Goal: Task Accomplishment & Management: Complete application form

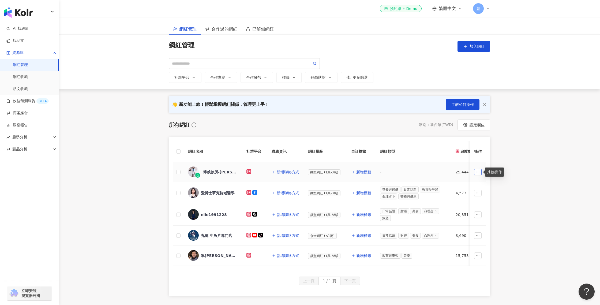
click at [479, 172] on icon "button" at bounding box center [478, 172] width 4 height 4
click at [218, 172] on div "博威診所-Vivian （男性性功能專家)" at bounding box center [220, 171] width 35 height 5
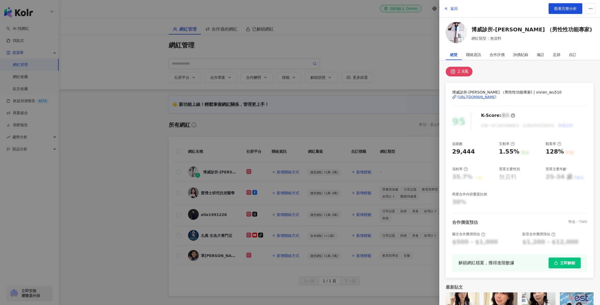
scroll to position [28, 0]
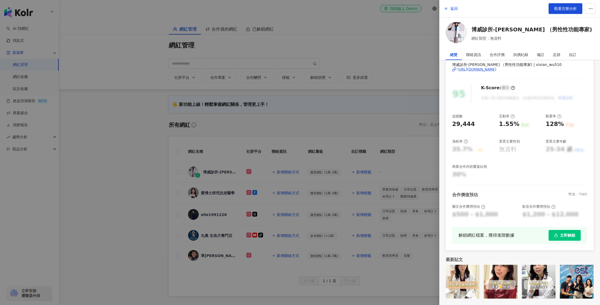
click at [330, 185] on div at bounding box center [300, 152] width 600 height 305
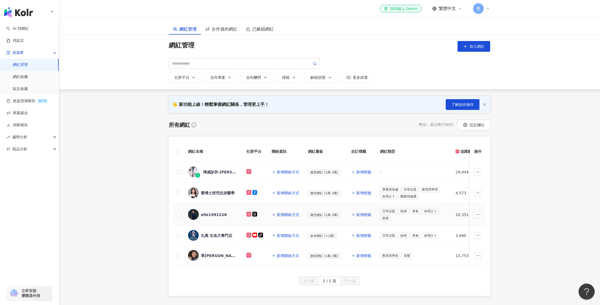
click at [219, 215] on div "elie1991228" at bounding box center [214, 214] width 26 height 5
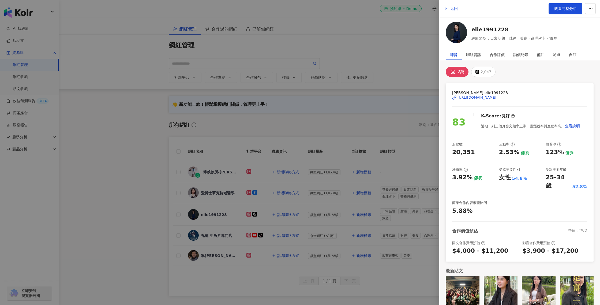
click at [383, 146] on div at bounding box center [300, 152] width 600 height 305
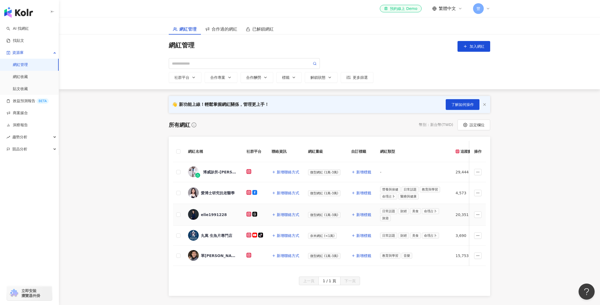
click at [216, 214] on div "elie1991228" at bounding box center [214, 214] width 26 height 5
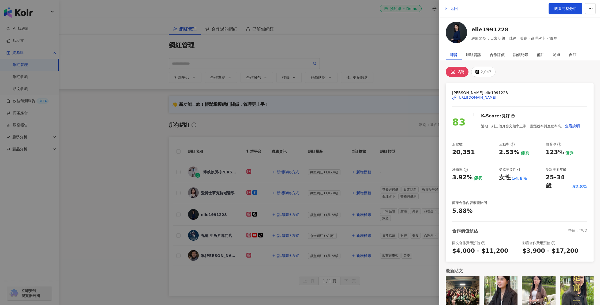
scroll to position [3, 0]
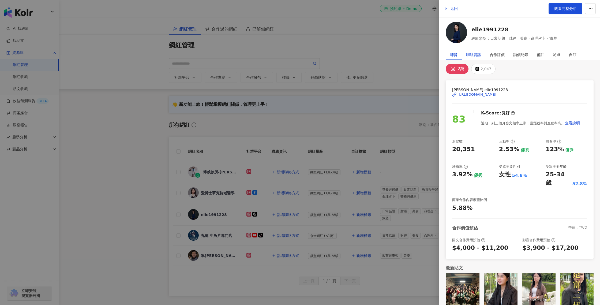
click at [475, 54] on div "聯絡資訊" at bounding box center [473, 54] width 15 height 11
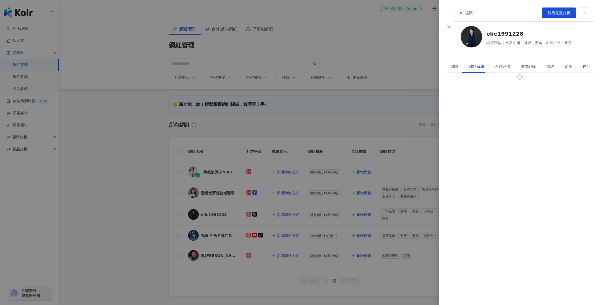
scroll to position [0, 0]
click at [495, 64] on div "合作評價" at bounding box center [502, 67] width 15 height 6
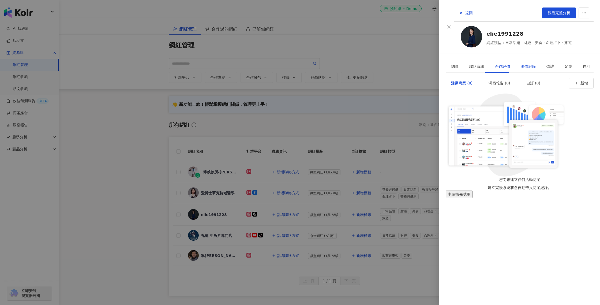
click at [521, 64] on div "詢價紀錄" at bounding box center [528, 67] width 15 height 6
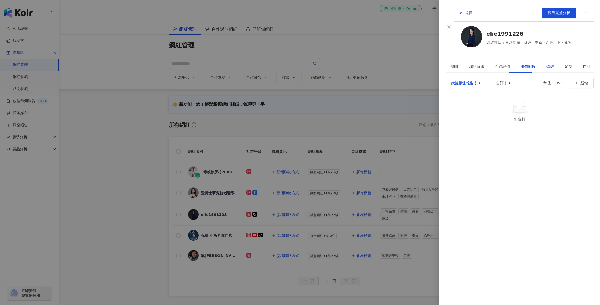
click at [547, 64] on div "備註" at bounding box center [551, 67] width 8 height 6
click at [565, 64] on div "足跡" at bounding box center [569, 67] width 8 height 6
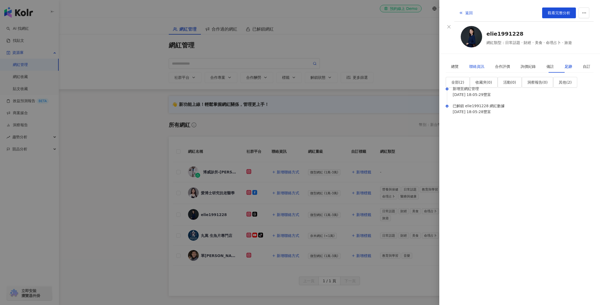
click at [479, 64] on div "聯絡資訊" at bounding box center [477, 67] width 15 height 6
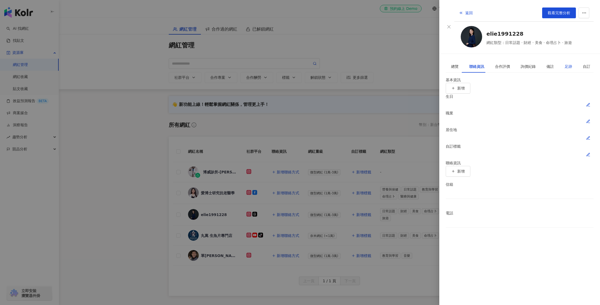
click at [565, 64] on div "足跡" at bounding box center [569, 67] width 8 height 6
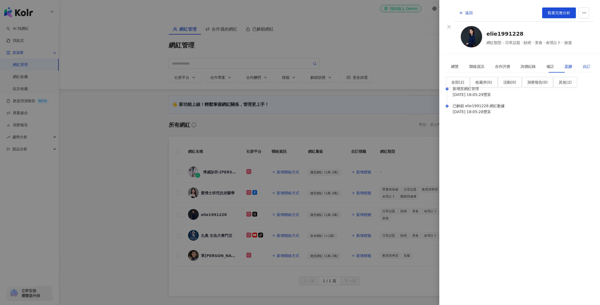
click at [583, 64] on div "自訂" at bounding box center [587, 67] width 8 height 6
click at [565, 64] on div "足跡" at bounding box center [569, 67] width 8 height 6
click at [477, 64] on div "聯絡資訊" at bounding box center [477, 67] width 15 height 6
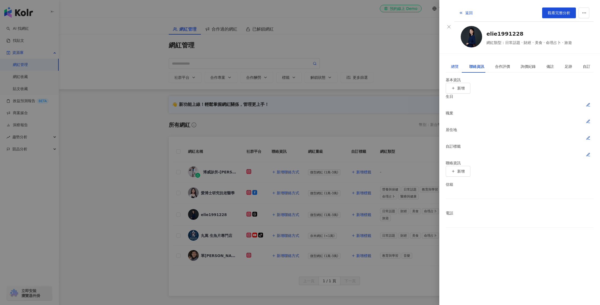
click at [456, 64] on div "總覽" at bounding box center [455, 67] width 8 height 6
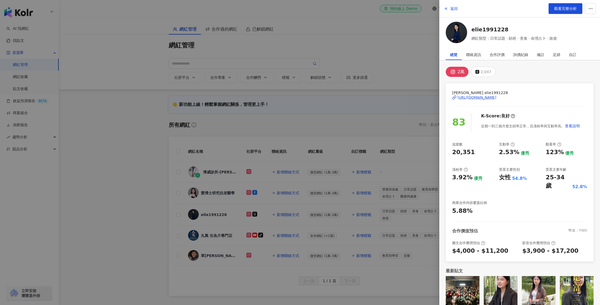
scroll to position [3, 0]
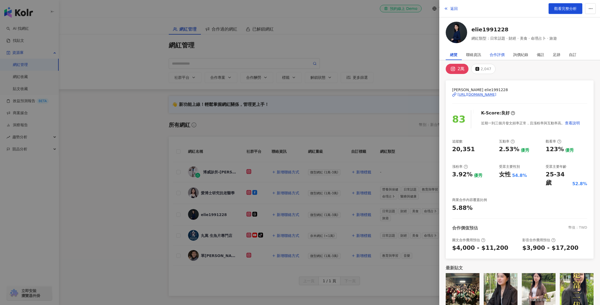
click at [500, 57] on div "合作評價" at bounding box center [497, 54] width 15 height 11
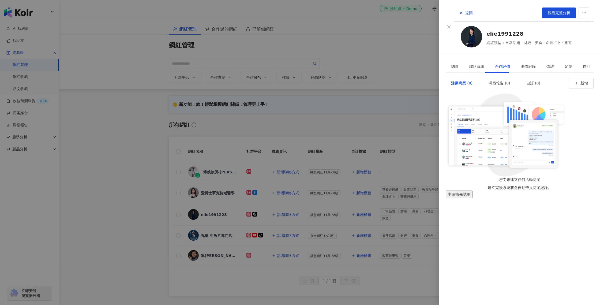
scroll to position [0, 0]
click at [472, 64] on div "聯絡資訊" at bounding box center [477, 67] width 15 height 6
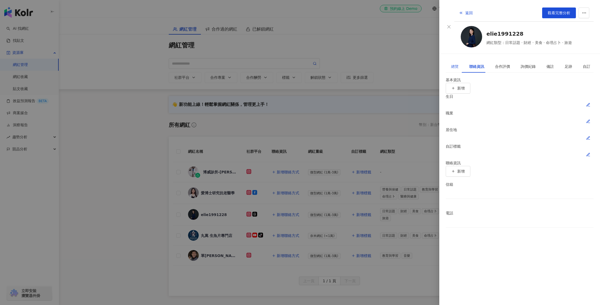
click at [459, 60] on div "總覽" at bounding box center [455, 66] width 18 height 12
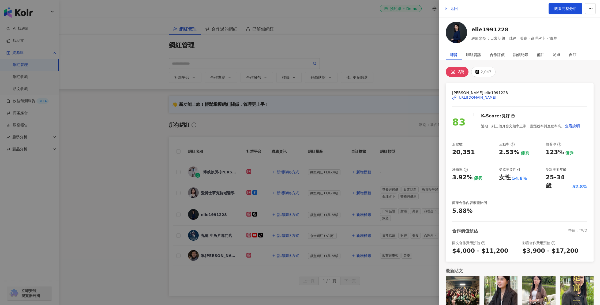
scroll to position [3, 0]
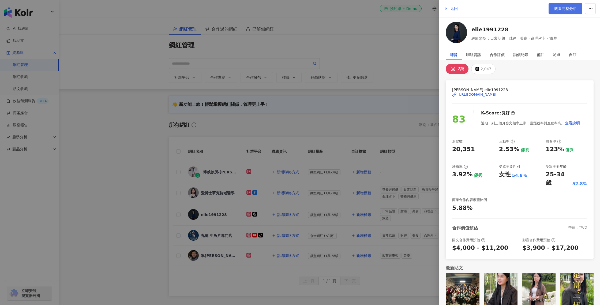
click at [559, 9] on span "觀看完整分析" at bounding box center [565, 8] width 23 height 4
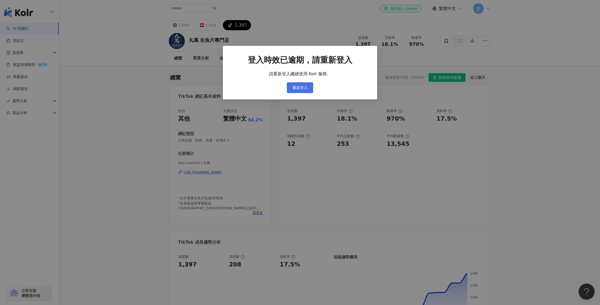
click at [304, 86] on span "重新登入" at bounding box center [300, 87] width 15 height 4
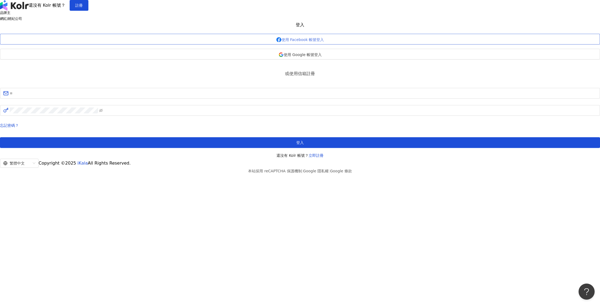
click at [317, 42] on span "使用 Facebook 帳號登入" at bounding box center [303, 40] width 43 height 4
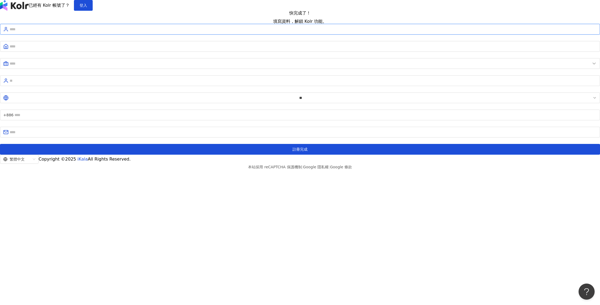
click at [290, 32] on input "text" at bounding box center [303, 29] width 587 height 6
type input "*****"
click at [271, 49] on input "text" at bounding box center [303, 46] width 587 height 6
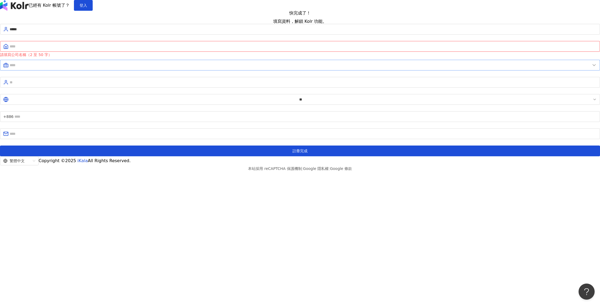
click at [278, 70] on span at bounding box center [300, 65] width 600 height 11
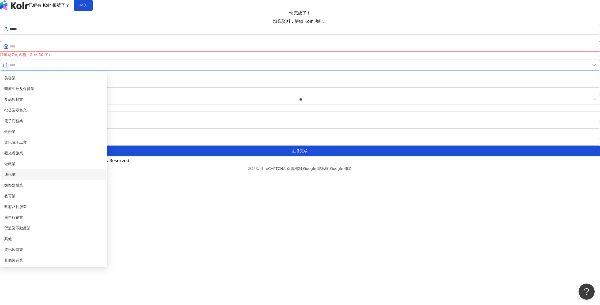
scroll to position [83, 0]
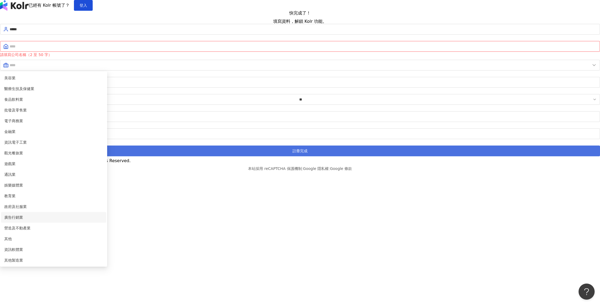
click at [103, 214] on span "廣告行銷業" at bounding box center [53, 217] width 99 height 6
type input "*****"
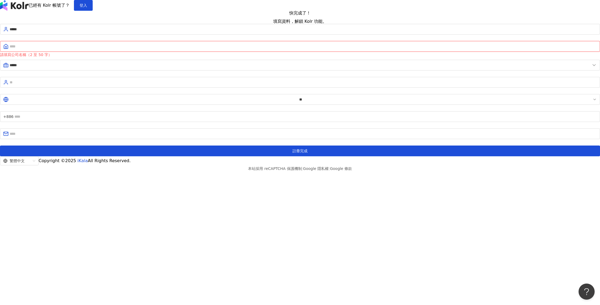
click at [280, 49] on input "text" at bounding box center [303, 46] width 587 height 6
type input "**"
click at [282, 85] on input "text" at bounding box center [303, 82] width 587 height 6
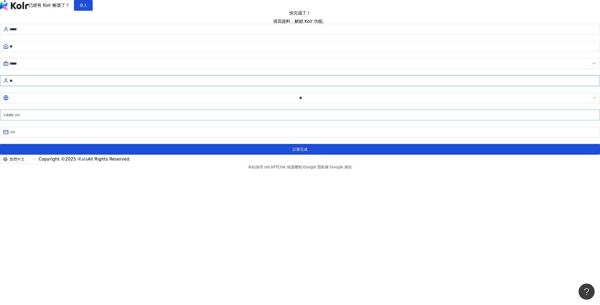
type input "**"
click at [298, 118] on input "text" at bounding box center [305, 115] width 583 height 6
click at [289, 135] on input "text" at bounding box center [303, 132] width 587 height 6
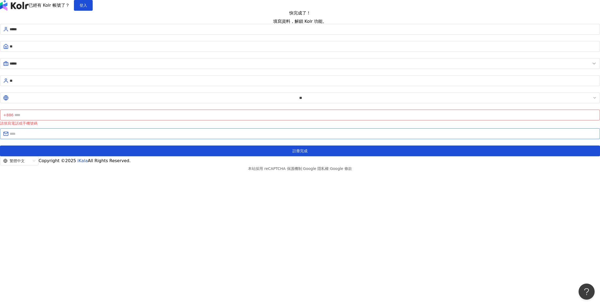
type input "**********"
click at [305, 118] on input "text" at bounding box center [305, 115] width 583 height 6
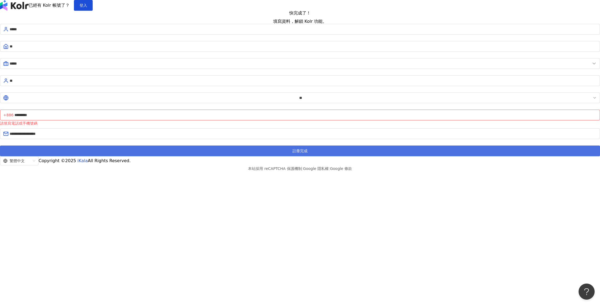
click at [306, 156] on button "註冊完成" at bounding box center [300, 151] width 600 height 11
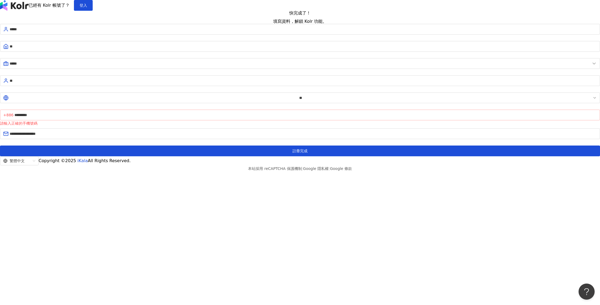
click at [286, 120] on span "+886 *********" at bounding box center [300, 115] width 600 height 11
click at [287, 118] on input "*********" at bounding box center [305, 115] width 583 height 6
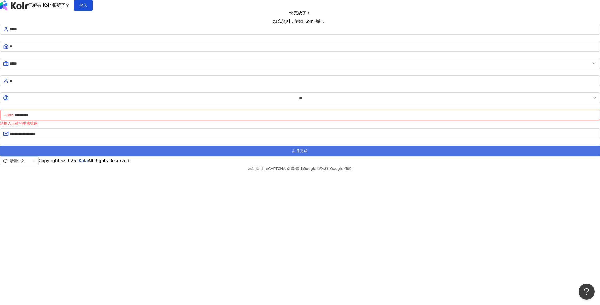
type input "**********"
click at [328, 156] on button "註冊完成" at bounding box center [300, 151] width 600 height 11
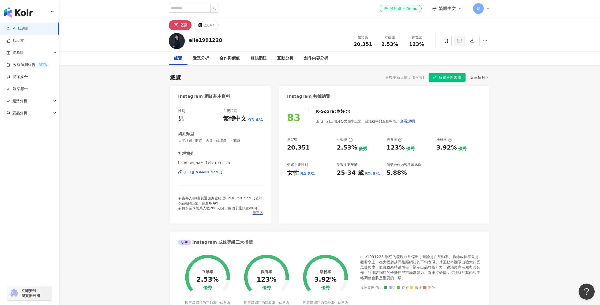
click at [482, 8] on span "豐" at bounding box center [478, 8] width 11 height 11
click at [486, 109] on span "登出" at bounding box center [495, 112] width 23 height 6
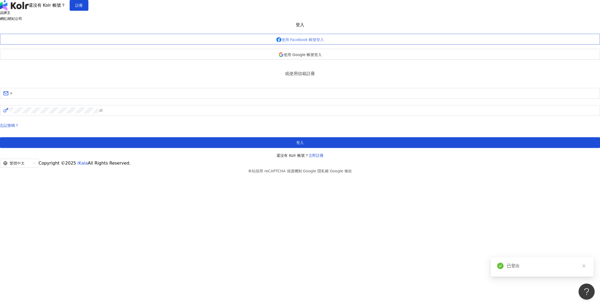
click at [314, 44] on button "使用 Facebook 帳號登入" at bounding box center [300, 39] width 600 height 11
